Goal: Task Accomplishment & Management: Use online tool/utility

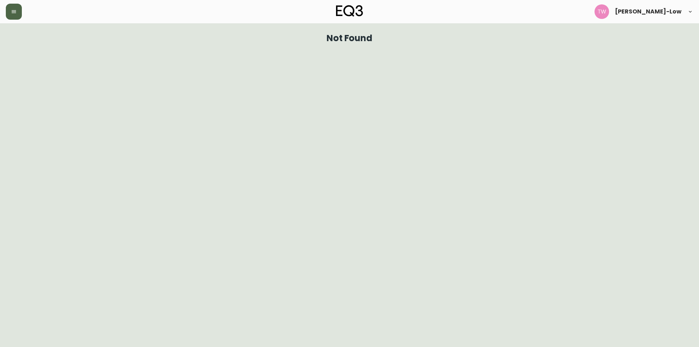
click at [13, 13] on icon "button" at bounding box center [14, 12] width 6 height 6
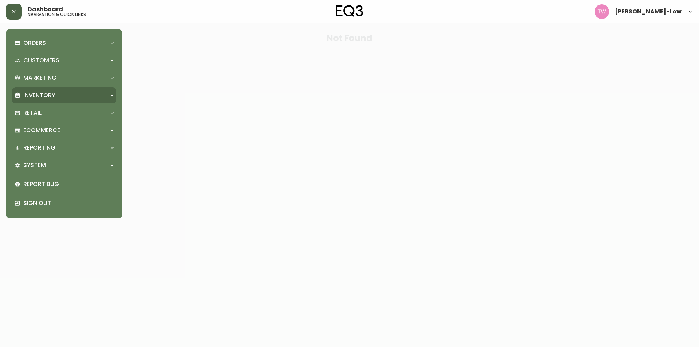
click at [53, 92] on p "Inventory" at bounding box center [39, 95] width 32 height 8
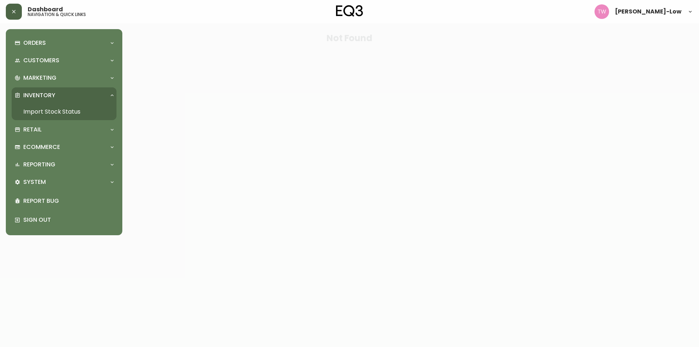
click at [57, 107] on link "Import Stock Status" at bounding box center [64, 111] width 105 height 17
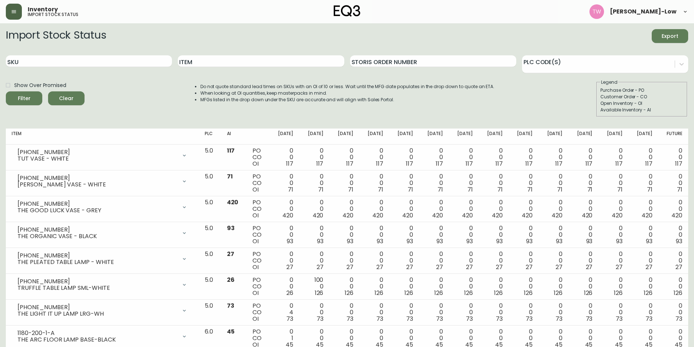
click at [662, 34] on span "Export" at bounding box center [670, 36] width 25 height 9
